Goal: Transaction & Acquisition: Book appointment/travel/reservation

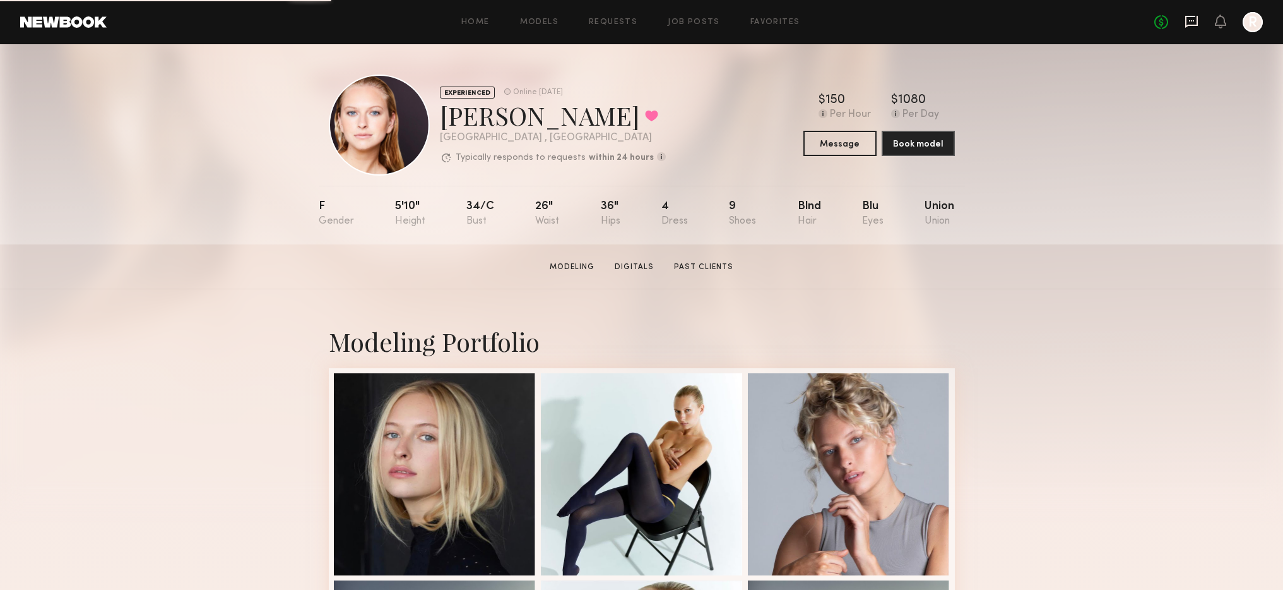
click at [1187, 15] on icon at bounding box center [1192, 22] width 14 height 14
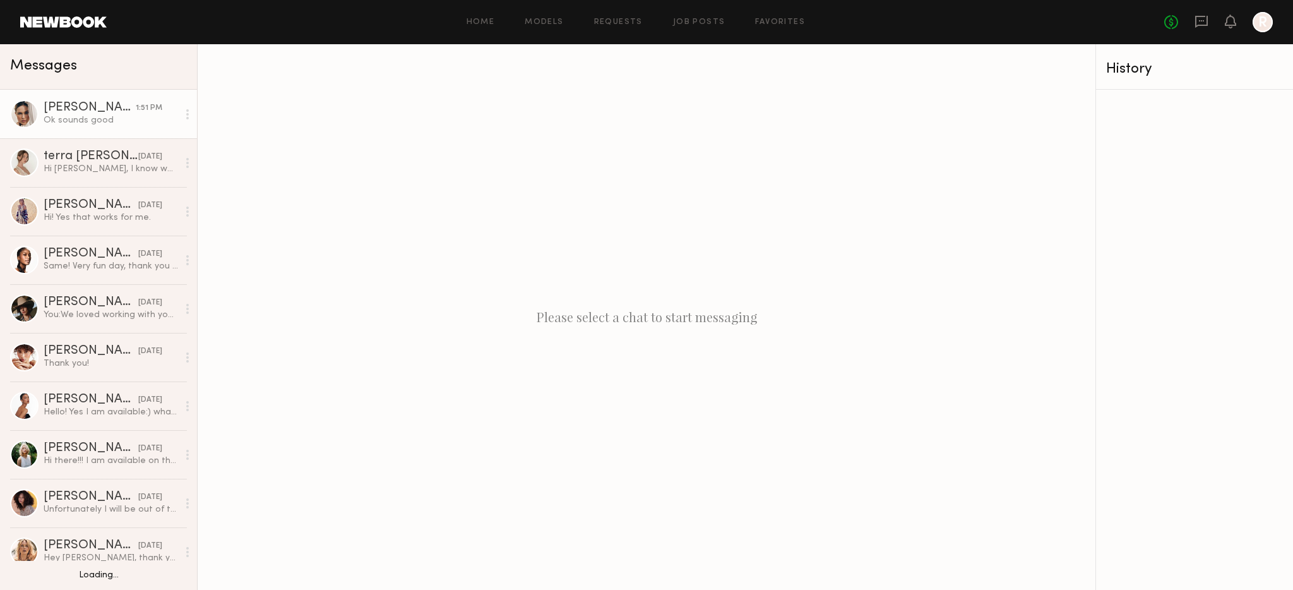
click at [112, 121] on div "Ok sounds good" at bounding box center [111, 120] width 134 height 12
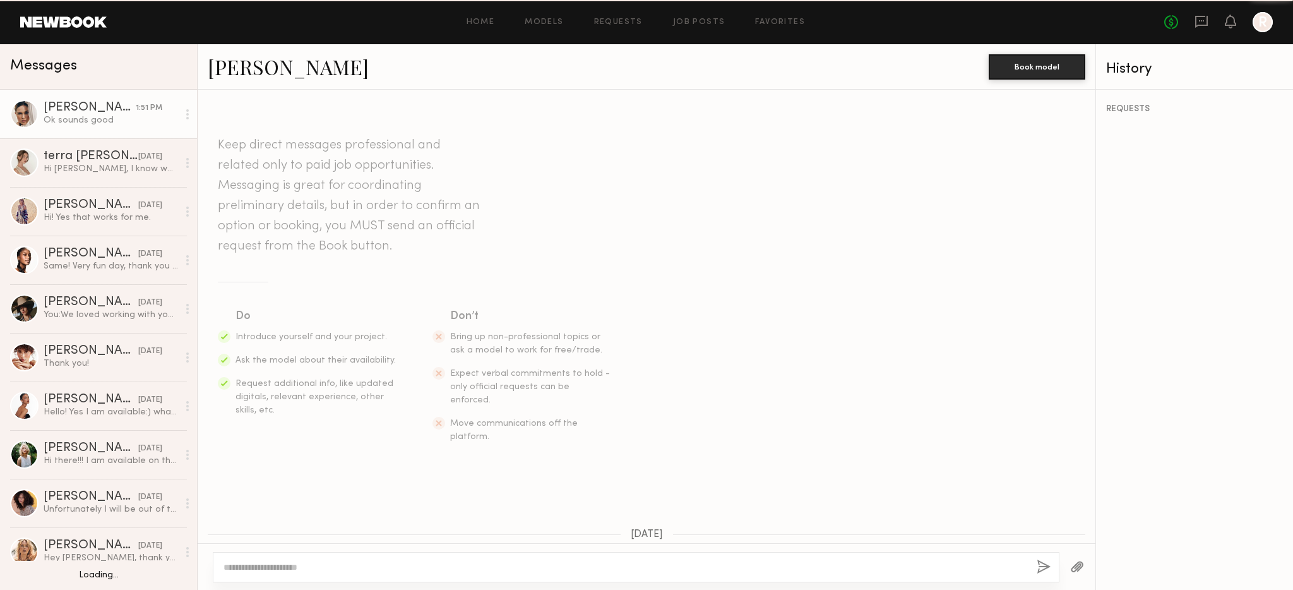
scroll to position [1940, 0]
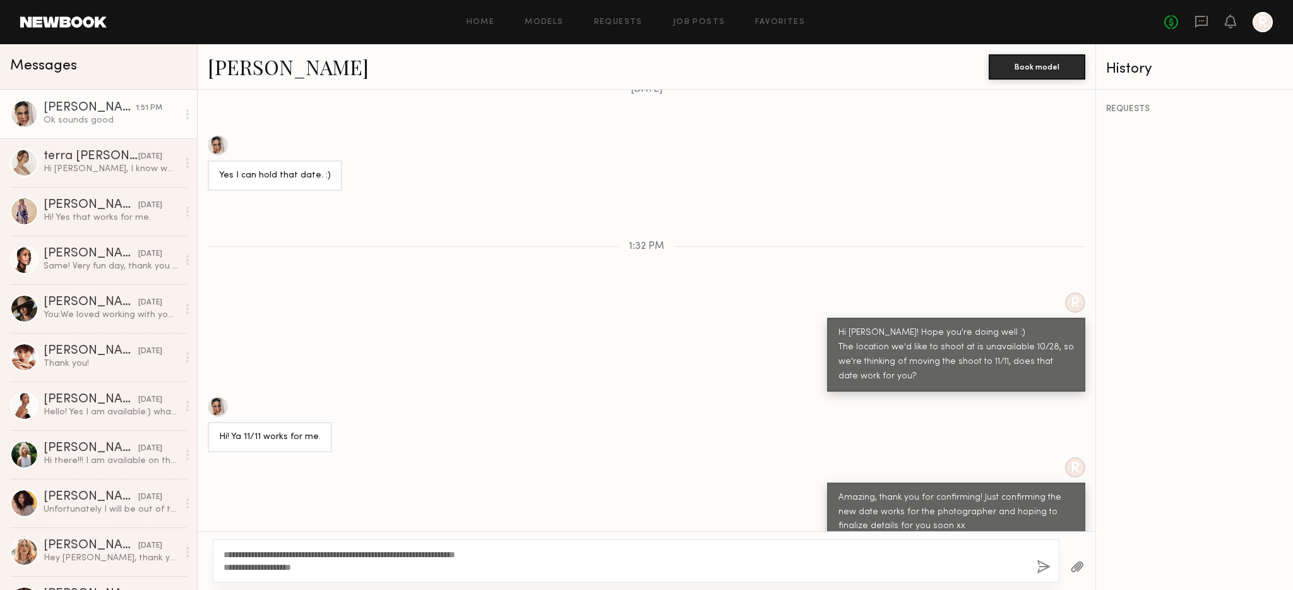
type textarea "**********"
click at [1045, 564] on button "button" at bounding box center [1043, 567] width 14 height 16
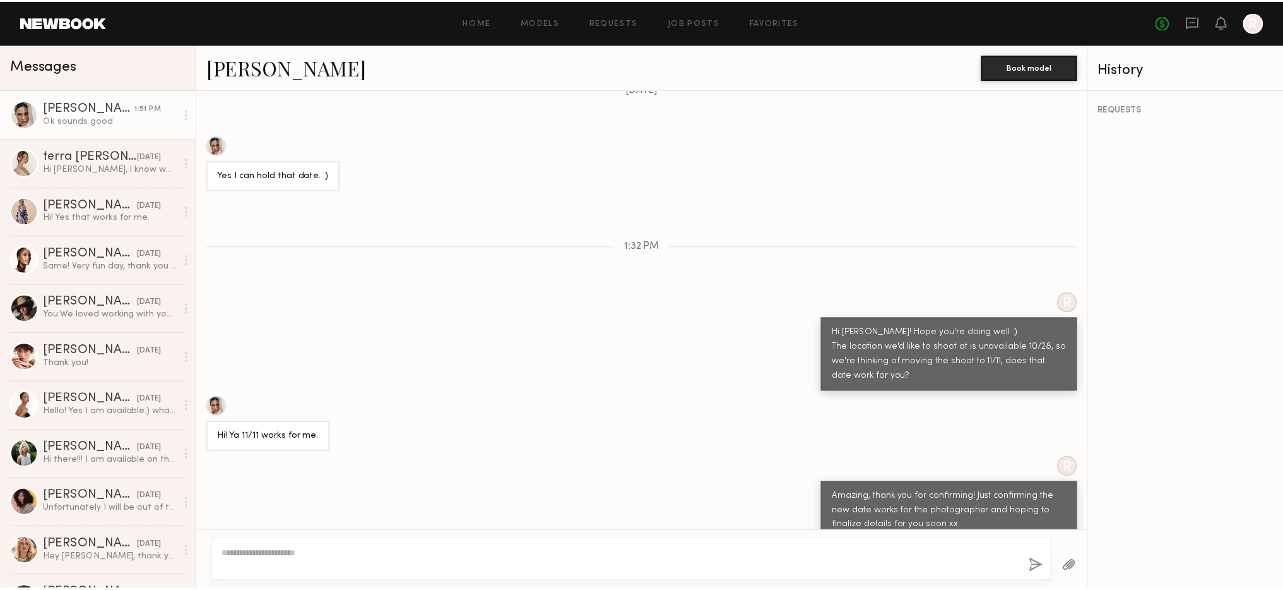
scroll to position [2126, 0]
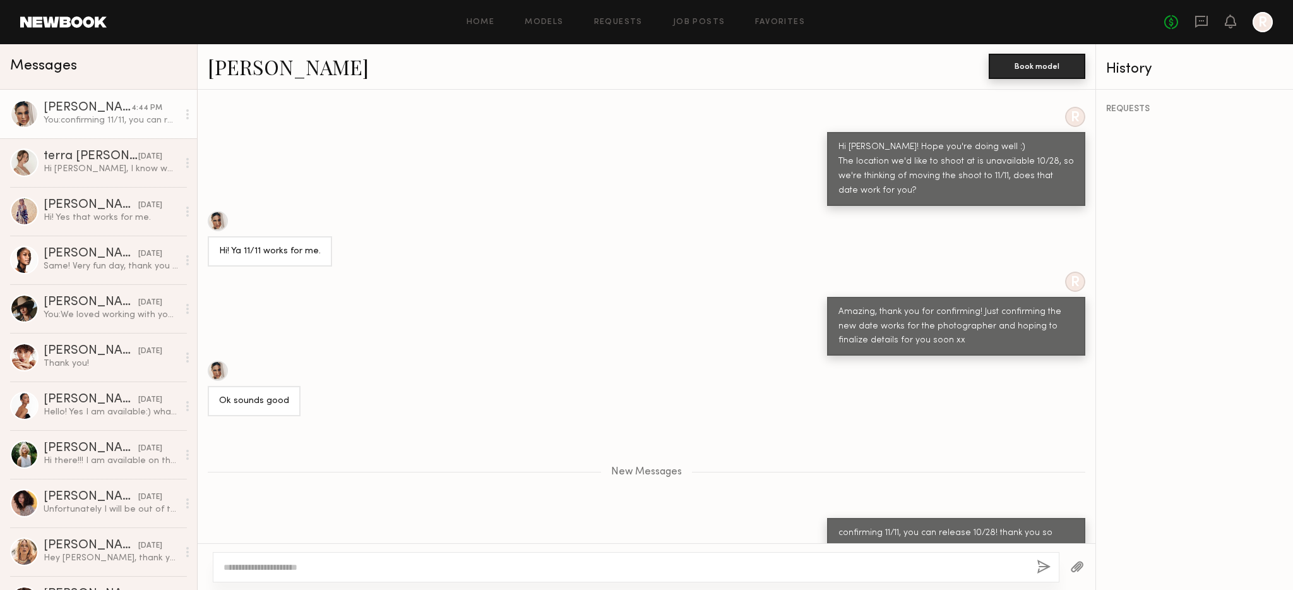
click at [1028, 58] on button "Book model" at bounding box center [1036, 66] width 97 height 25
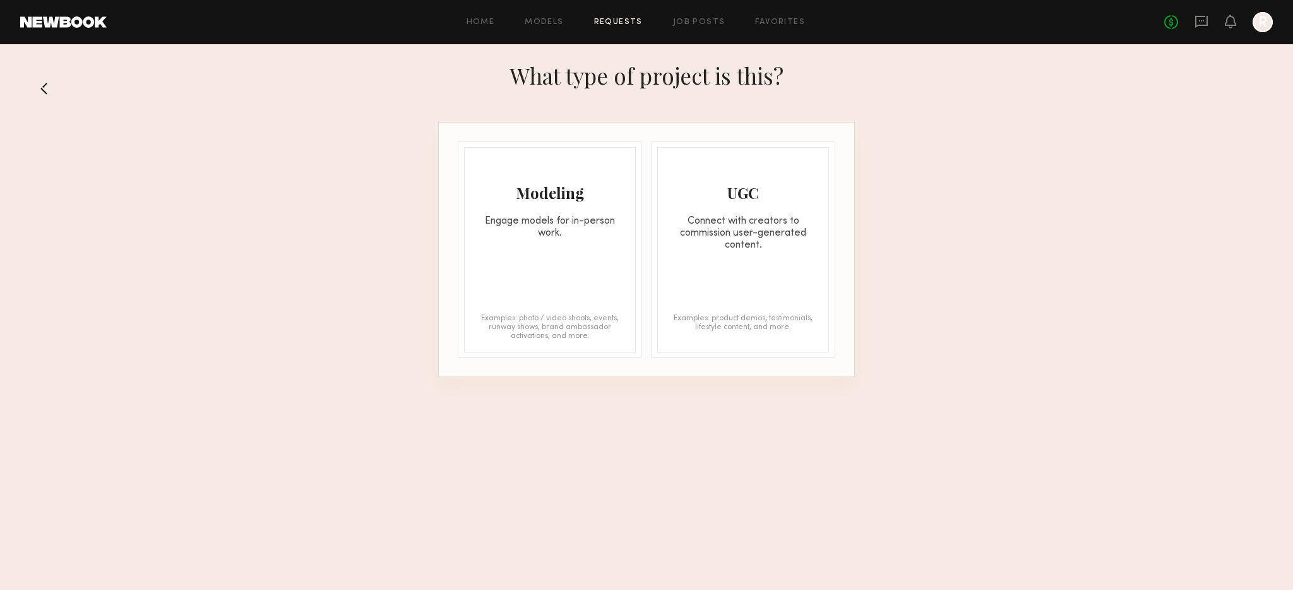
click at [536, 181] on div "Modeling Engage models for in-person work." at bounding box center [550, 194] width 170 height 92
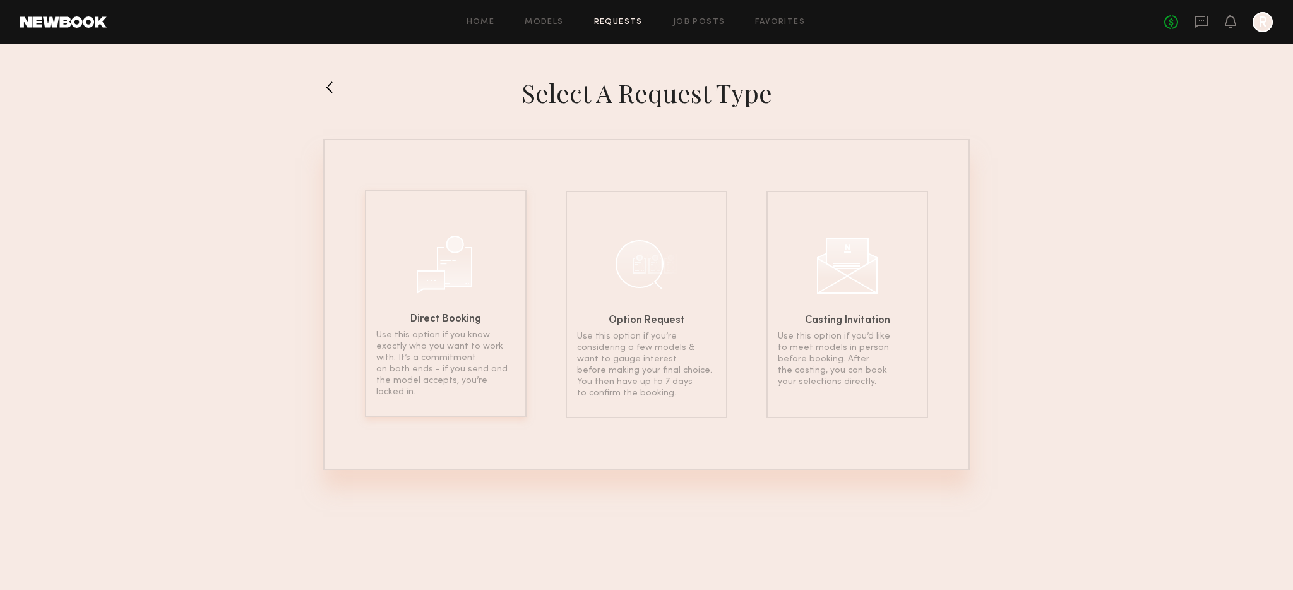
click at [478, 253] on div "Direct Booking Use this option if you know exactly who you want to work with. I…" at bounding box center [446, 302] width 162 height 227
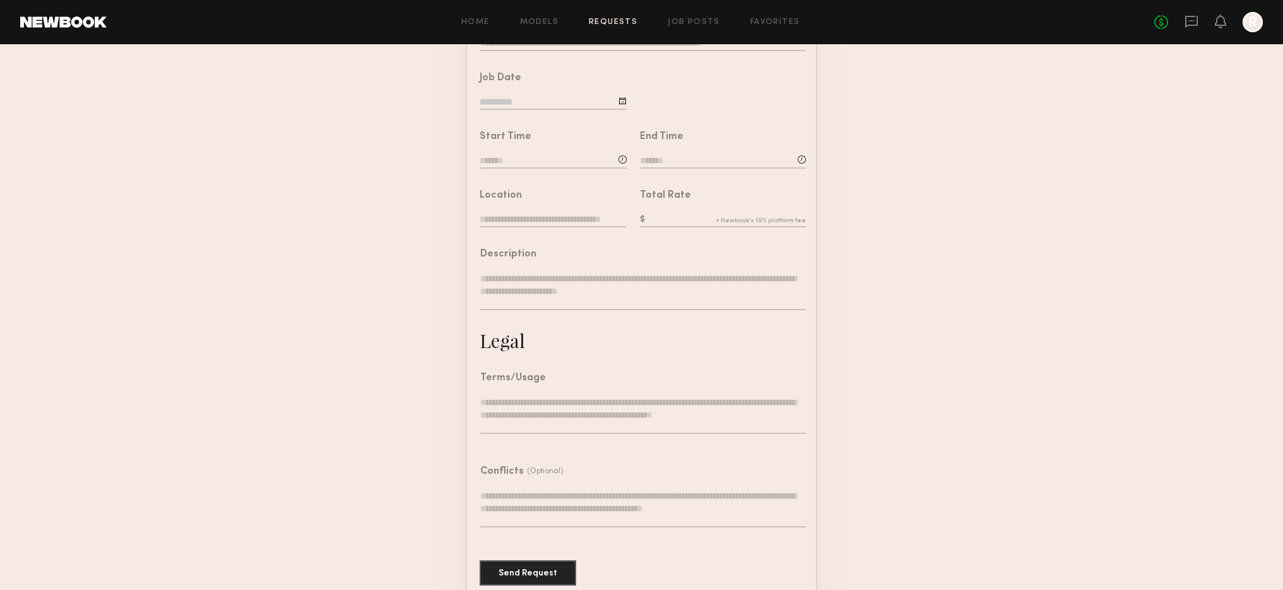
scroll to position [223, 0]
